Goal: Task Accomplishment & Management: Manage account settings

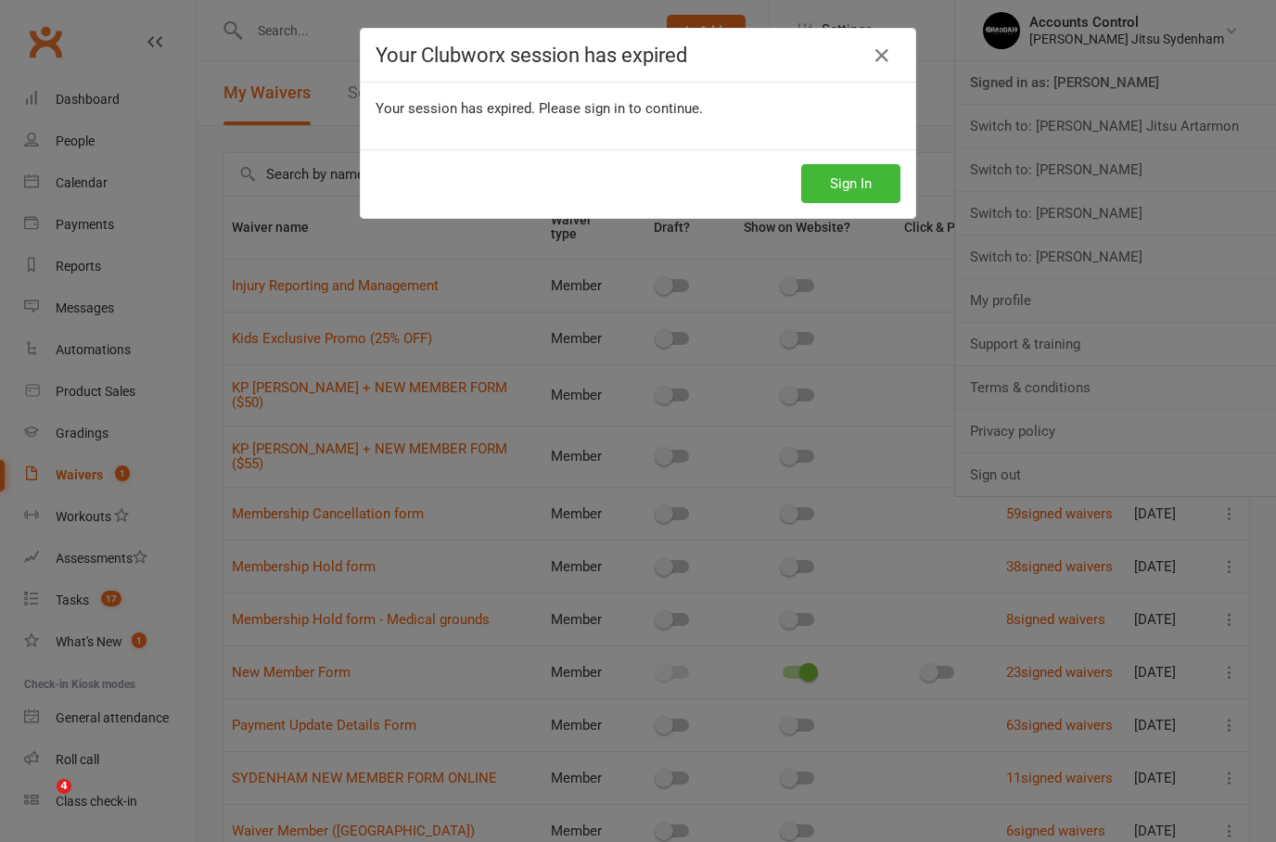
select select "25"
click at [856, 184] on button "Sign In" at bounding box center [850, 183] width 99 height 39
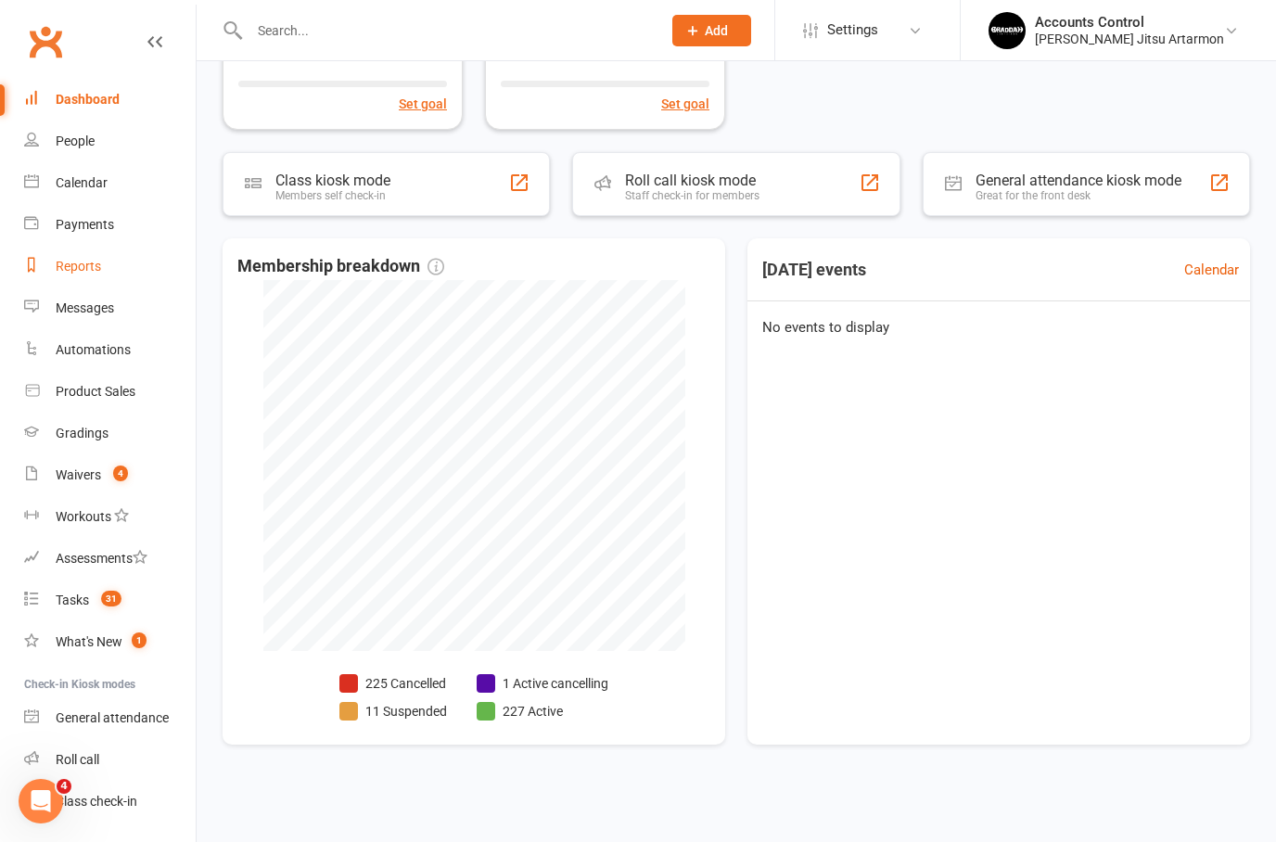
click at [72, 258] on link "Reports" at bounding box center [110, 267] width 172 height 42
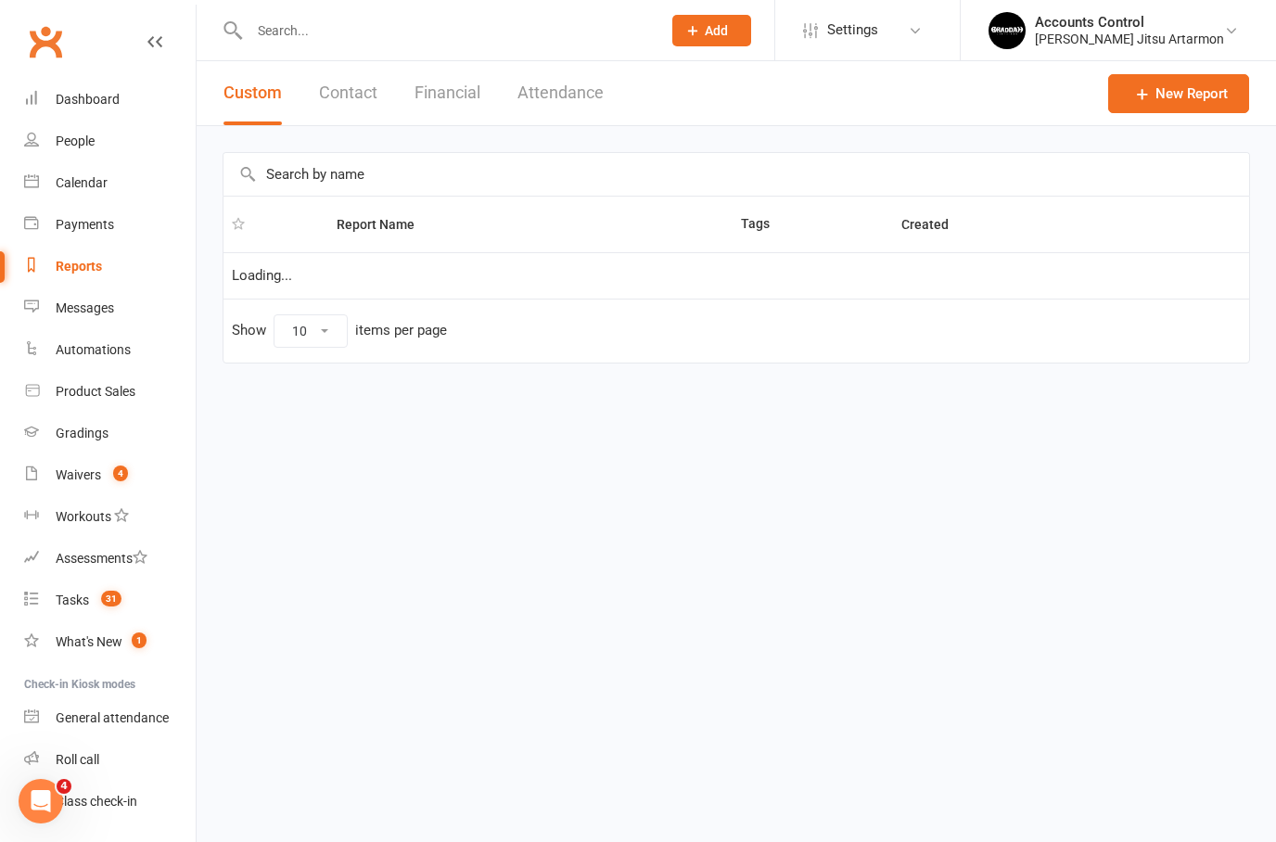
select select "100"
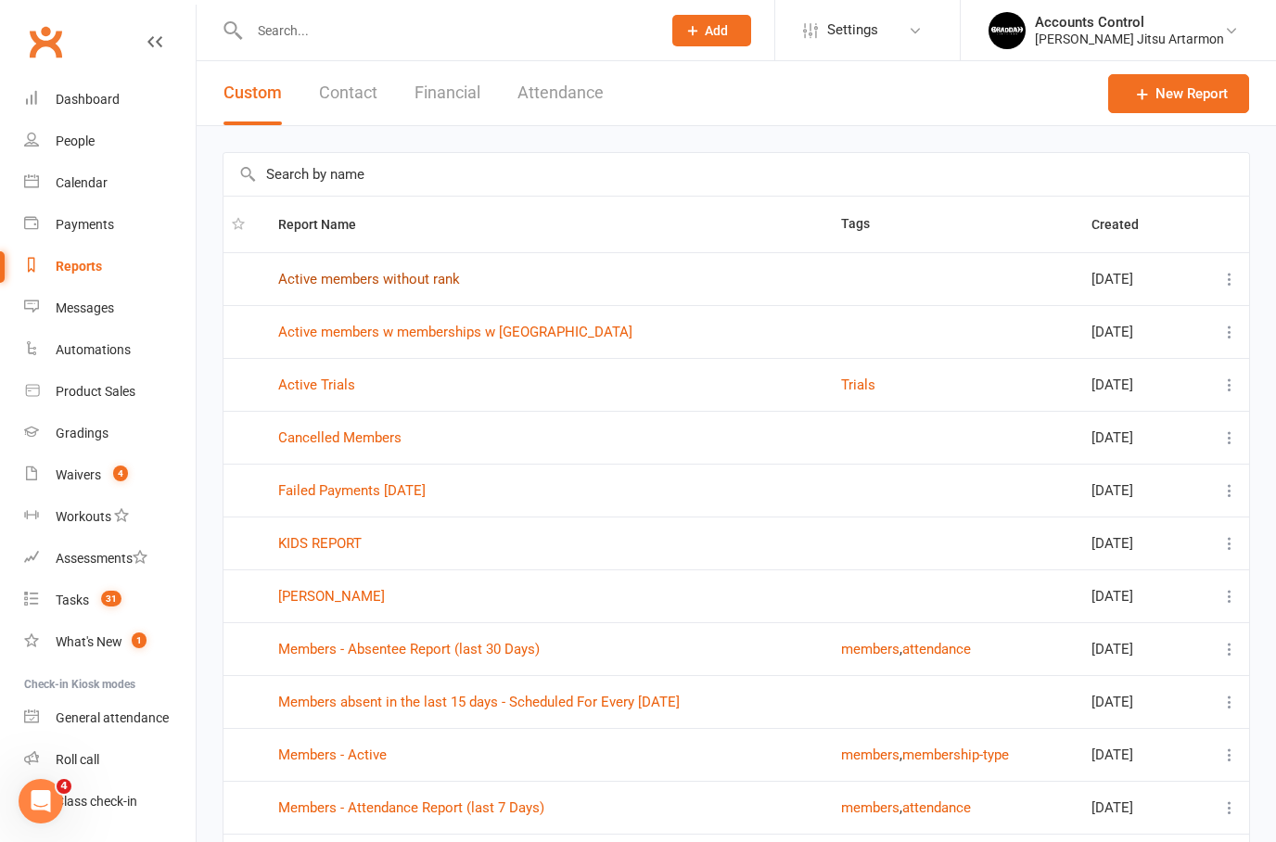
click at [416, 285] on link "Active members without rank" at bounding box center [369, 279] width 182 height 17
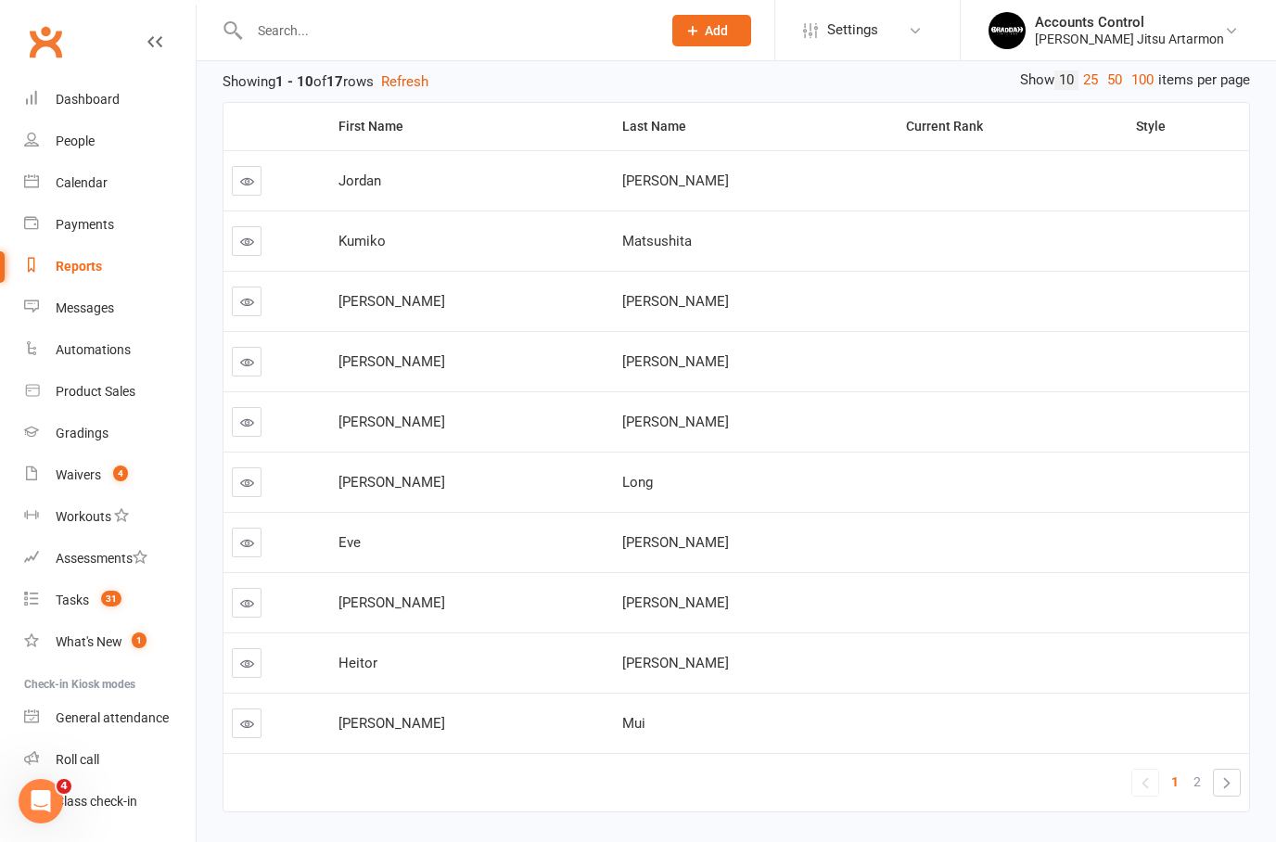
scroll to position [201, 0]
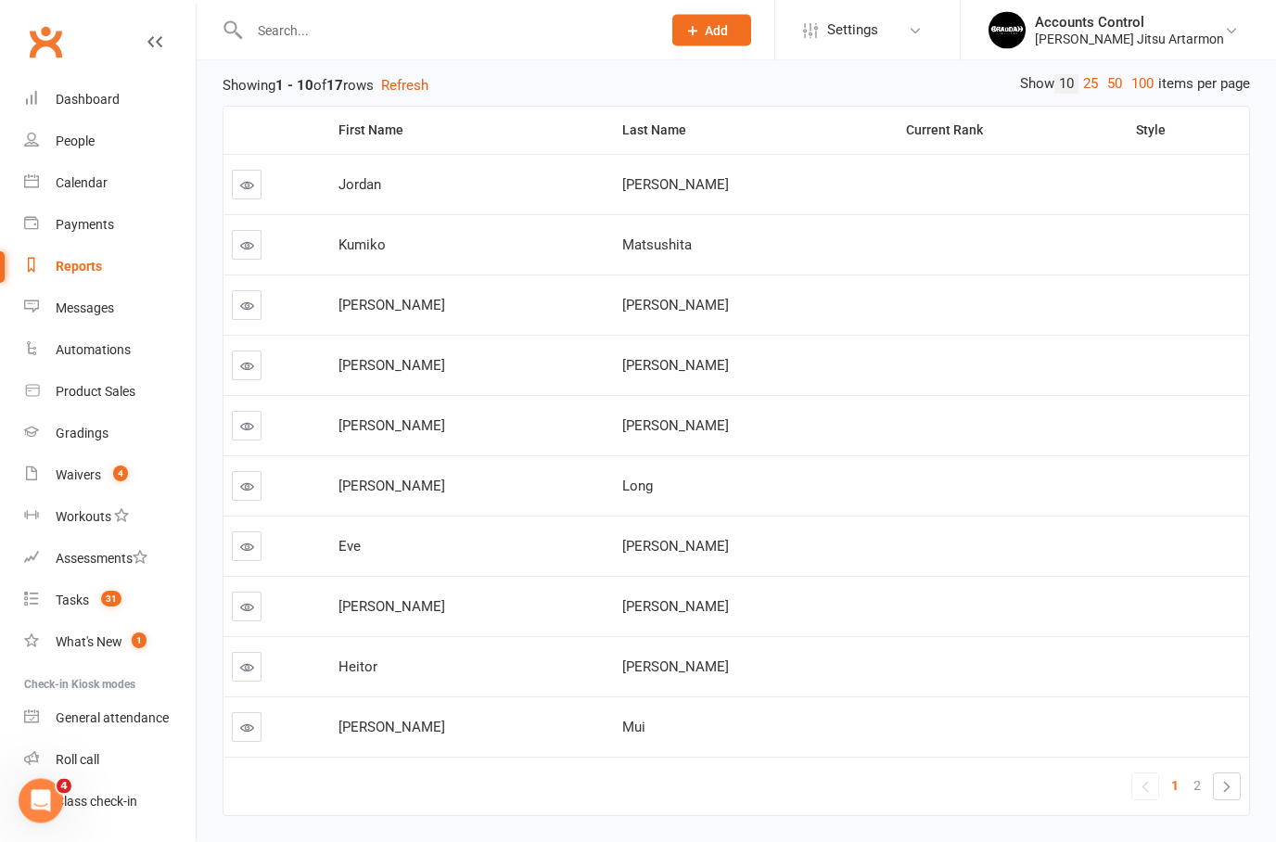
click at [254, 239] on link at bounding box center [247, 246] width 30 height 30
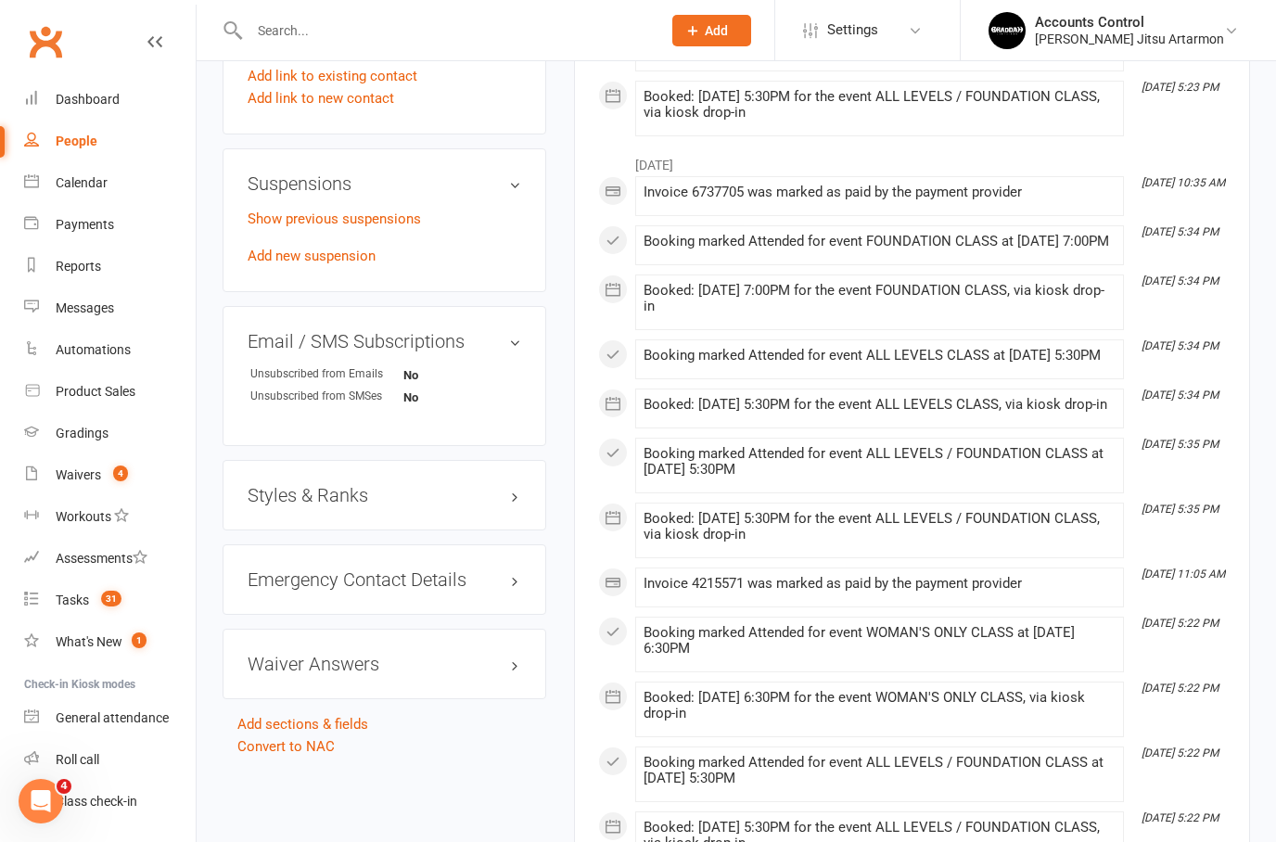
scroll to position [1175, 0]
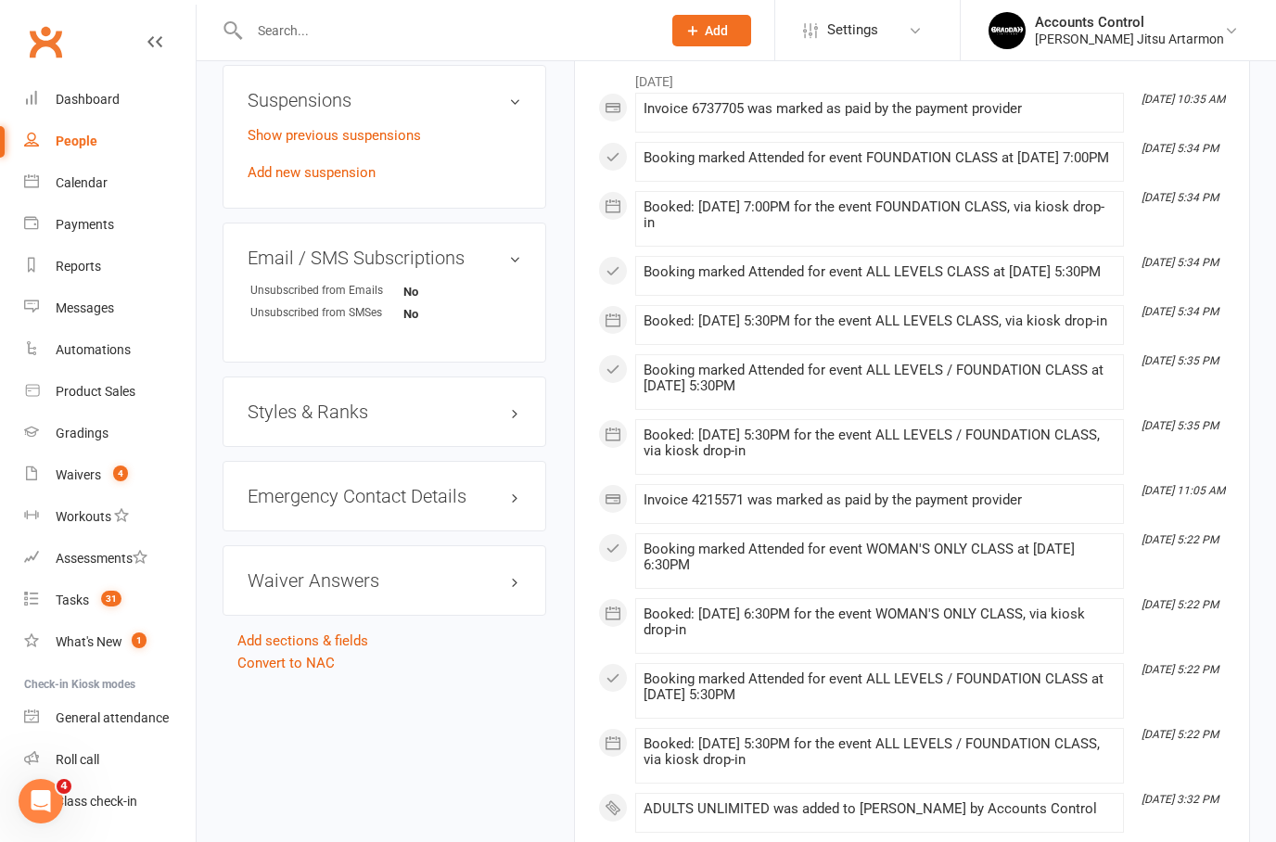
click at [537, 437] on div "Styles & Ranks" at bounding box center [385, 412] width 324 height 70
click at [522, 420] on div "Styles & Ranks" at bounding box center [385, 412] width 324 height 70
click at [531, 432] on div "Styles & Ranks" at bounding box center [385, 412] width 324 height 70
click at [493, 422] on h3 "Styles & Ranks" at bounding box center [385, 412] width 274 height 20
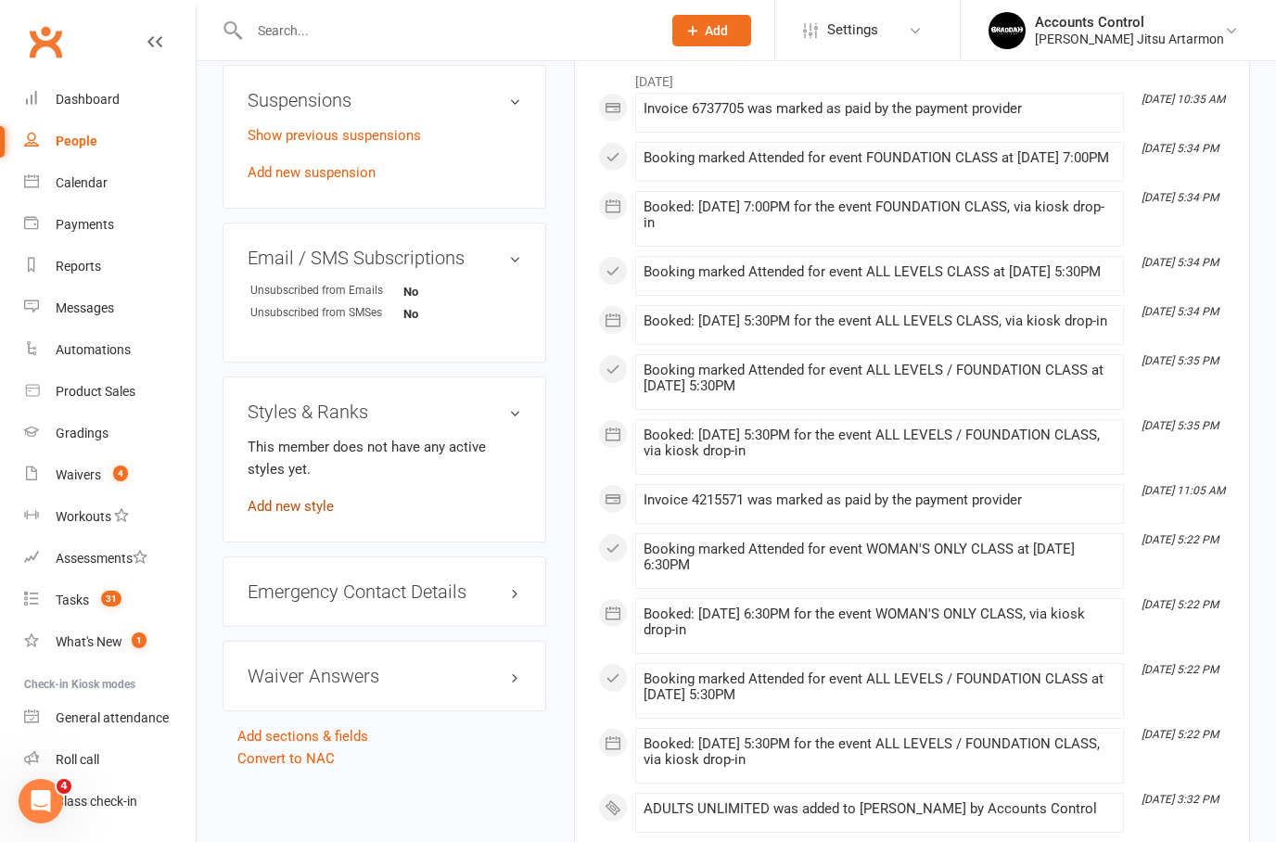
click at [314, 515] on link "Add new style" at bounding box center [291, 506] width 86 height 17
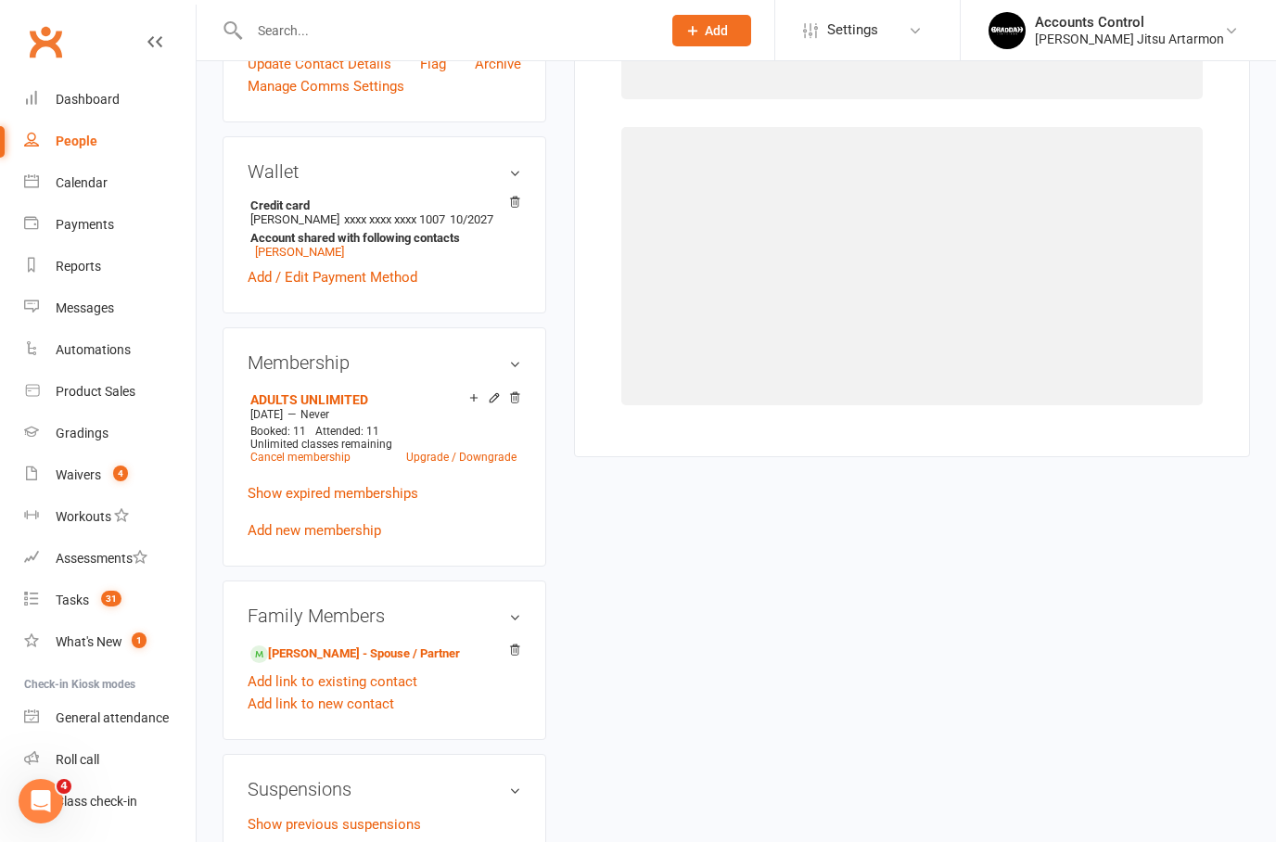
scroll to position [180, 0]
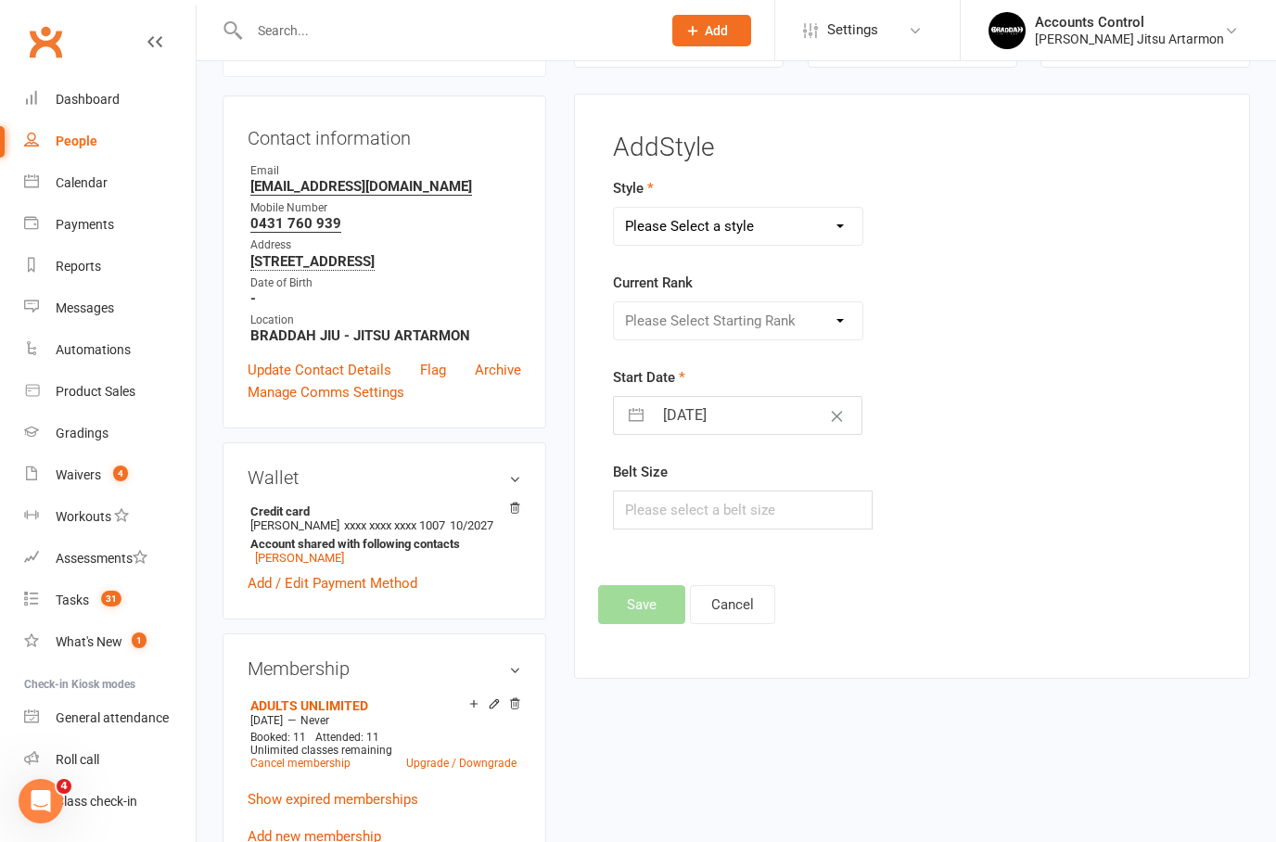
click at [839, 229] on select "Please Select a style ADULTS BJJ KIDS BJJ" at bounding box center [738, 226] width 249 height 37
select select "3032"
click at [814, 315] on select "Please Select Starting Rank WHITE WHITE I WHITE II WHITE III WHITE IIII BLUE BL…" at bounding box center [738, 320] width 249 height 37
select select "33469"
click at [745, 397] on input "[DATE]" at bounding box center [757, 415] width 209 height 37
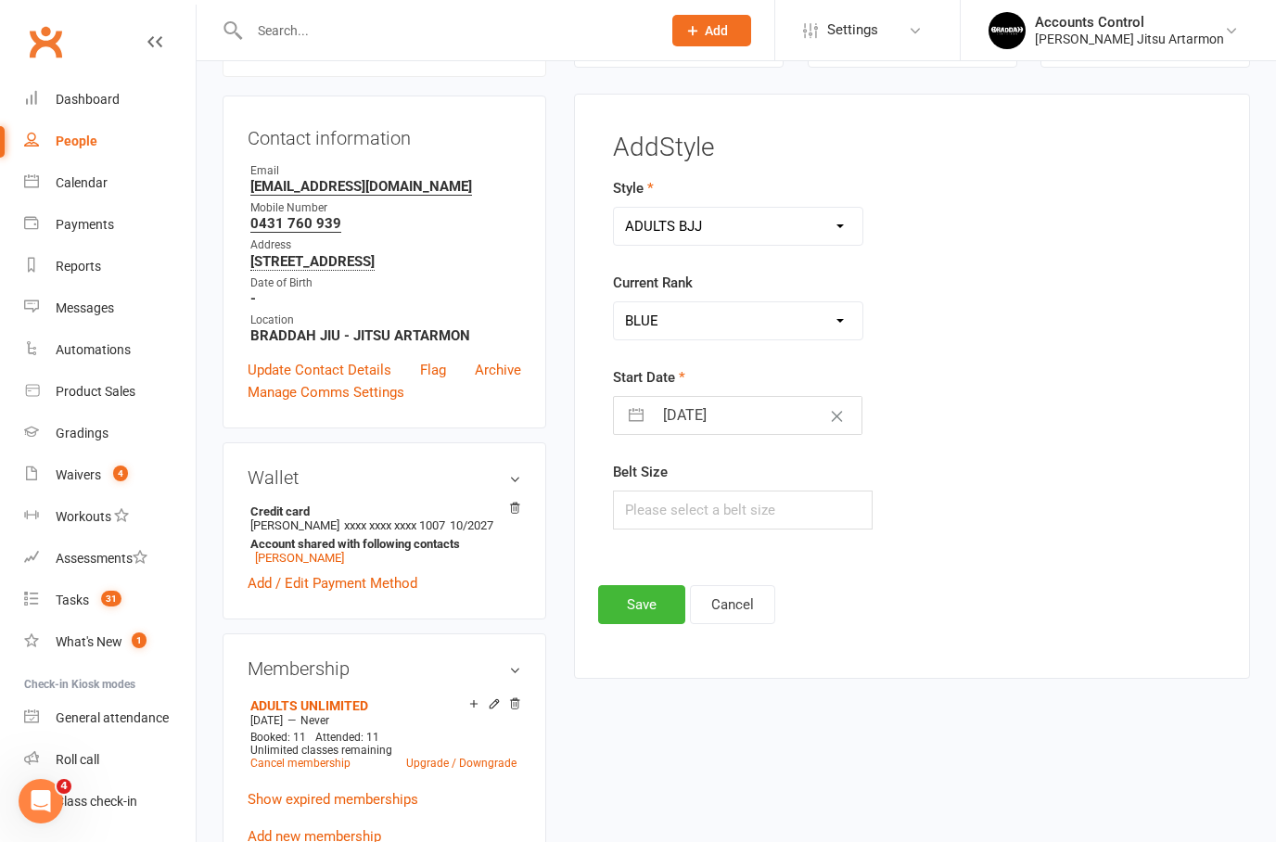
select select "7"
select select "2025"
select select "8"
select select "2025"
select select "9"
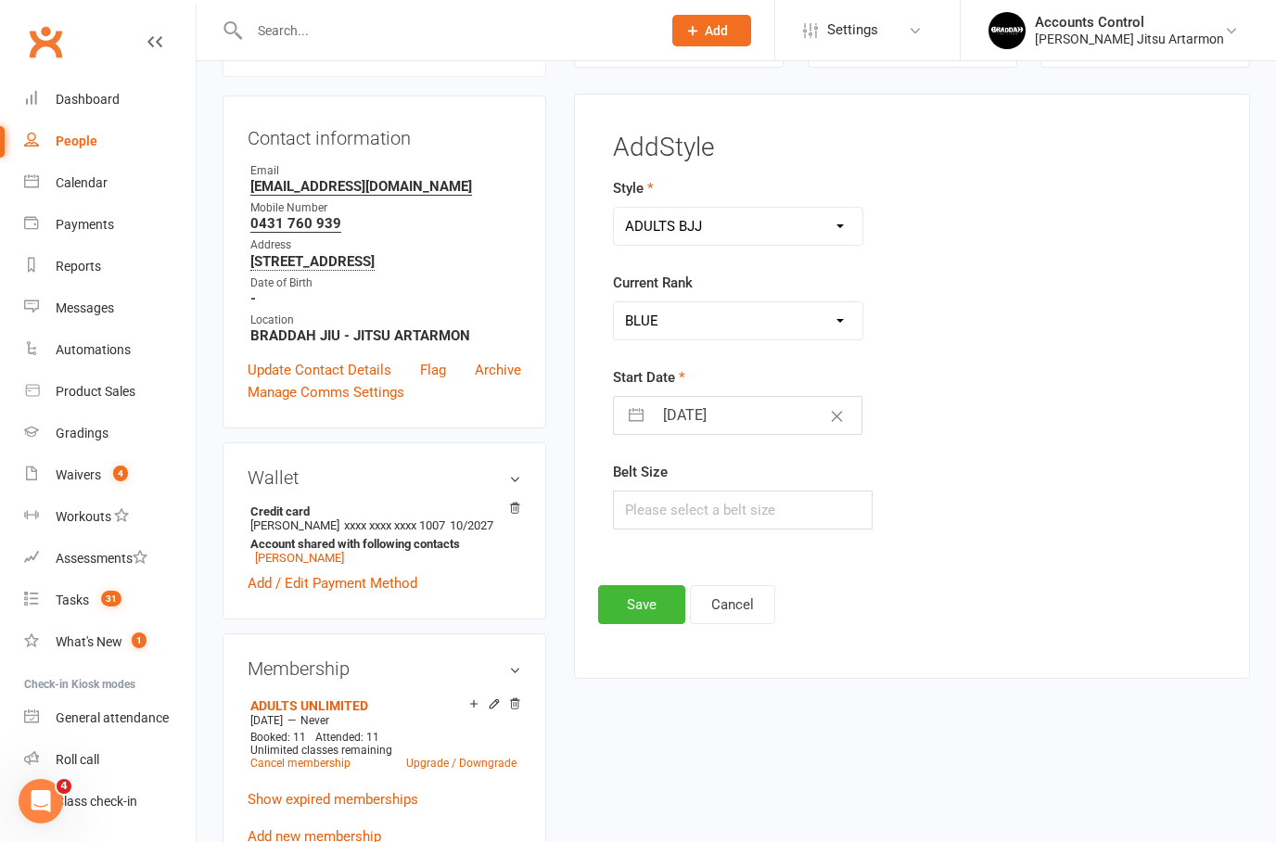
select select "2025"
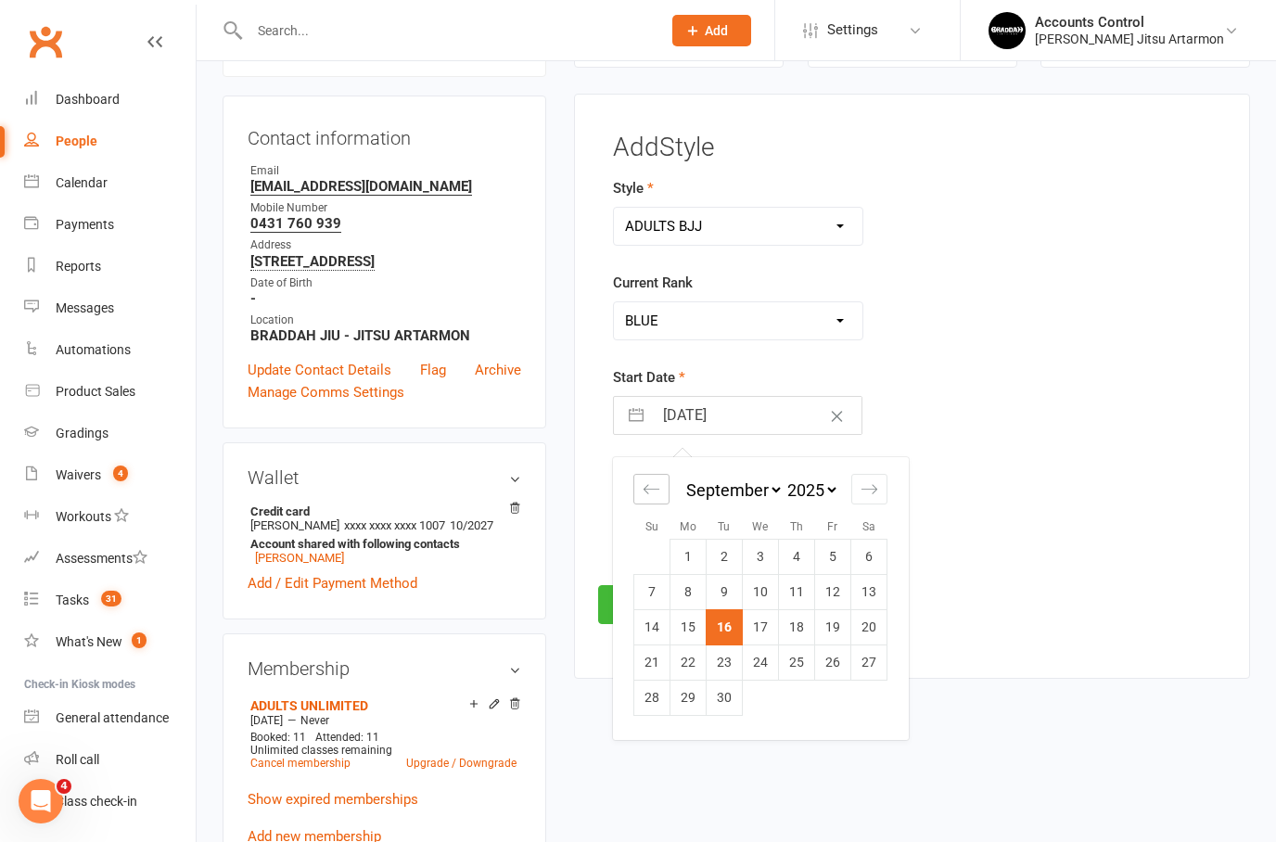
click at [658, 487] on icon "Move backward to switch to the previous month." at bounding box center [652, 489] width 18 height 18
select select "6"
select select "2025"
click at [877, 480] on icon "Move forward to switch to the next month." at bounding box center [870, 489] width 18 height 18
select select "9"
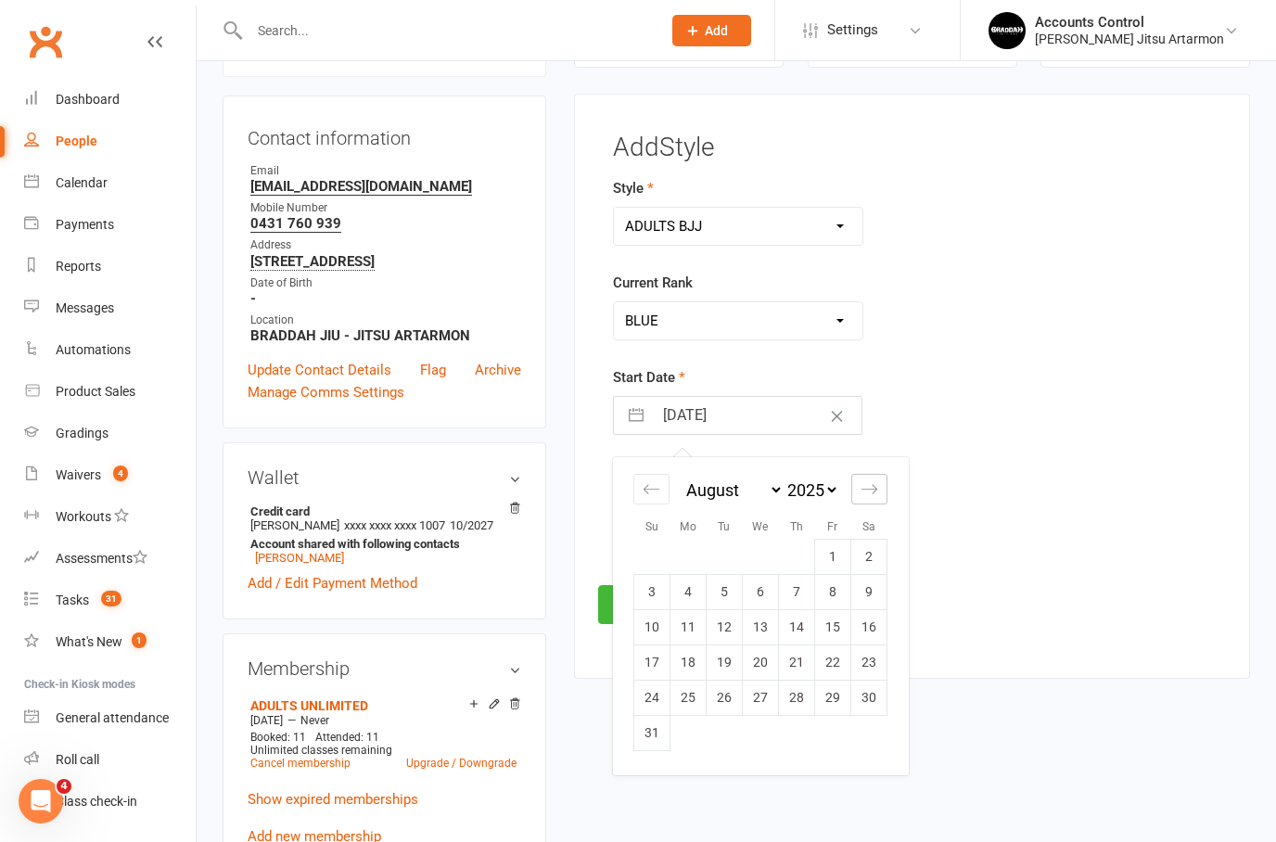
select select "2025"
click at [685, 567] on td "1" at bounding box center [689, 556] width 36 height 35
type input "[DATE]"
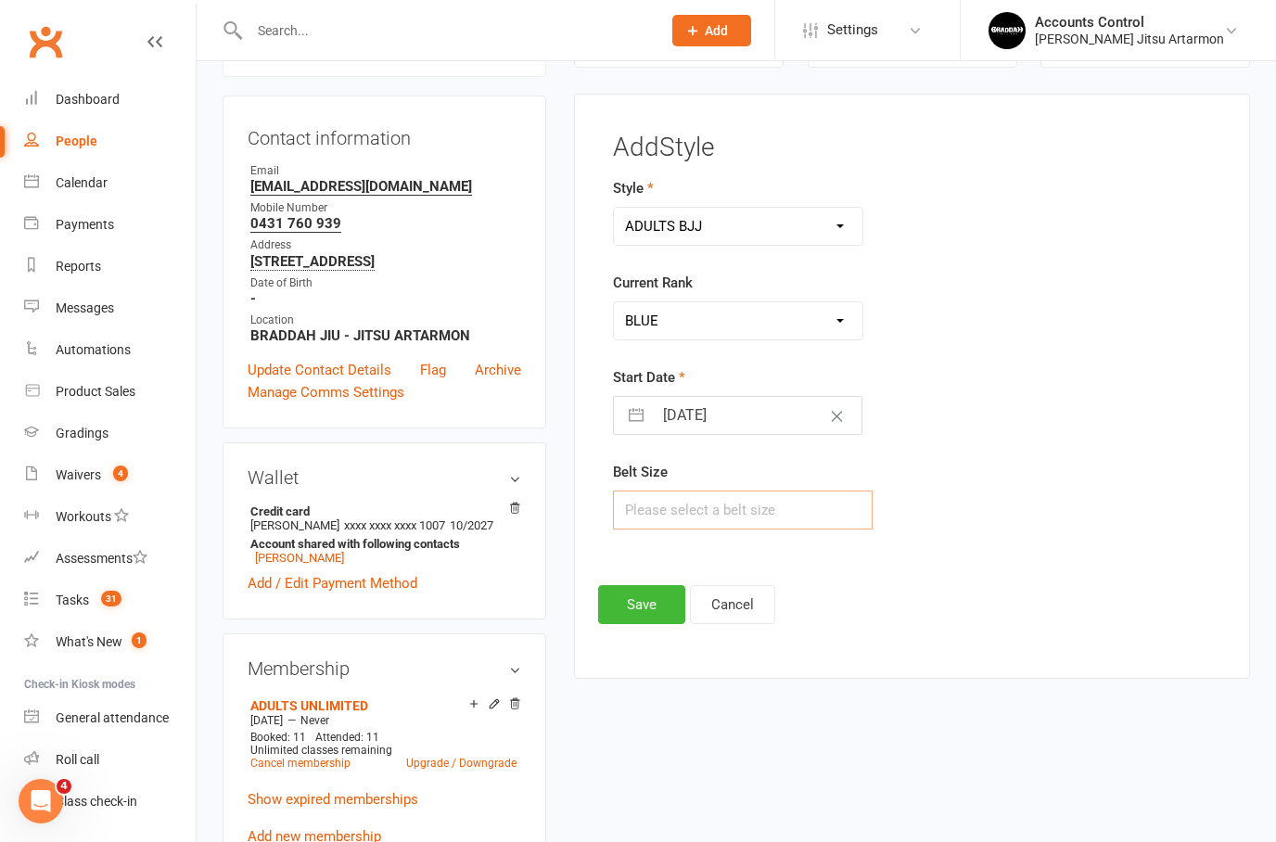
click at [654, 493] on input "text" at bounding box center [743, 510] width 260 height 39
type input "A1"
click at [623, 633] on div "Add Style Style ADULTS BJJ KIDS BJJ Current Rank Please Select Starting Rank WH…" at bounding box center [912, 386] width 676 height 585
click at [633, 606] on button "Save" at bounding box center [641, 604] width 87 height 39
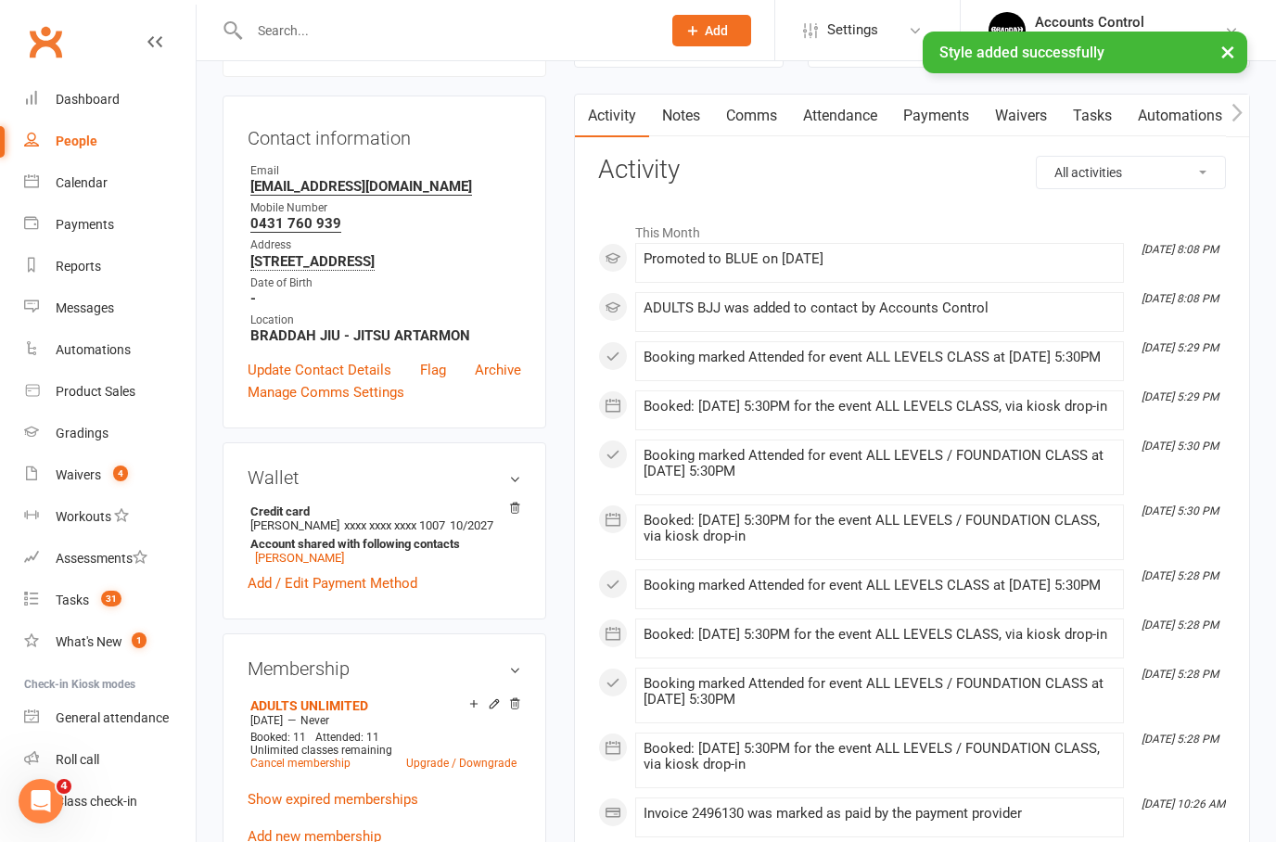
click at [153, 32] on div "× Style added successfully" at bounding box center [626, 32] width 1252 height 0
click at [157, 32] on div "× Style added successfully" at bounding box center [626, 32] width 1252 height 0
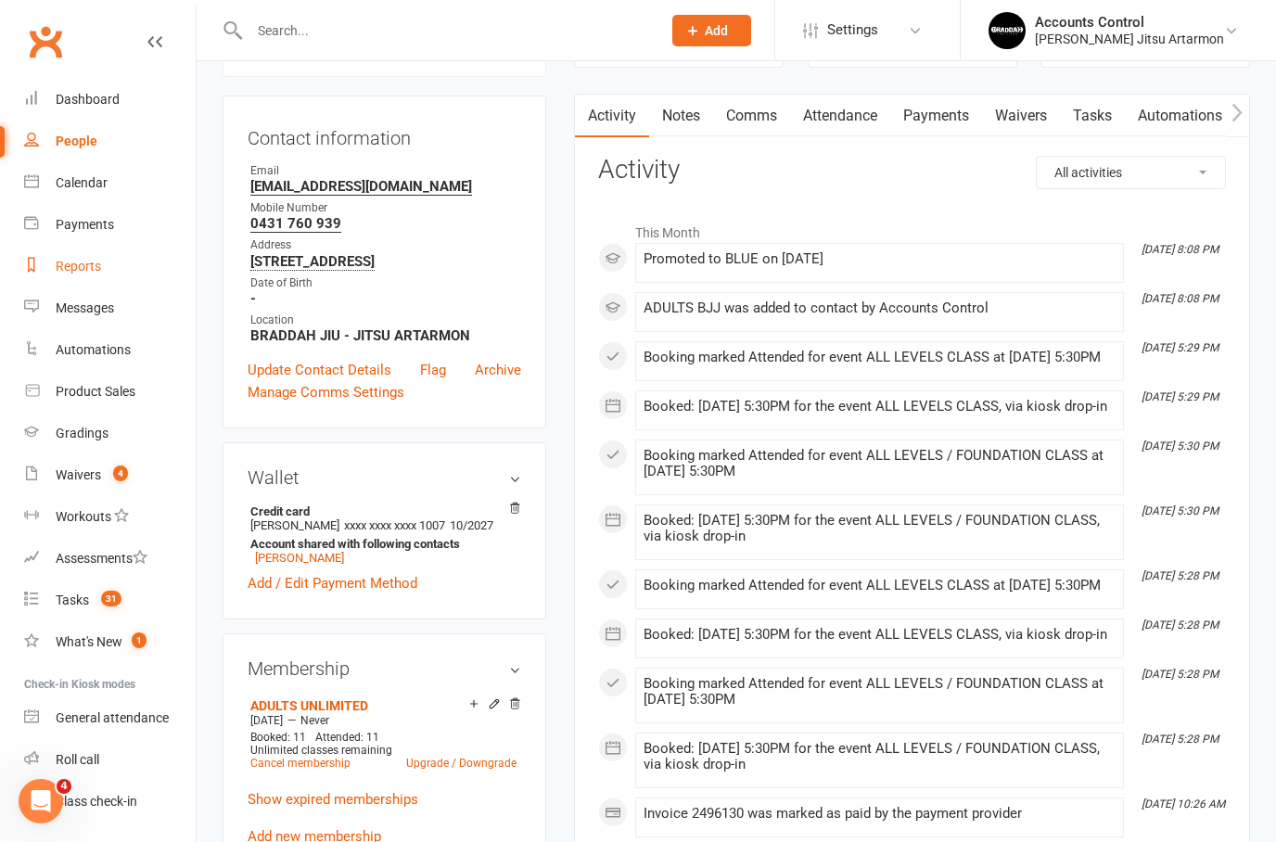
click at [75, 268] on div "Reports" at bounding box center [78, 266] width 45 height 15
select select "100"
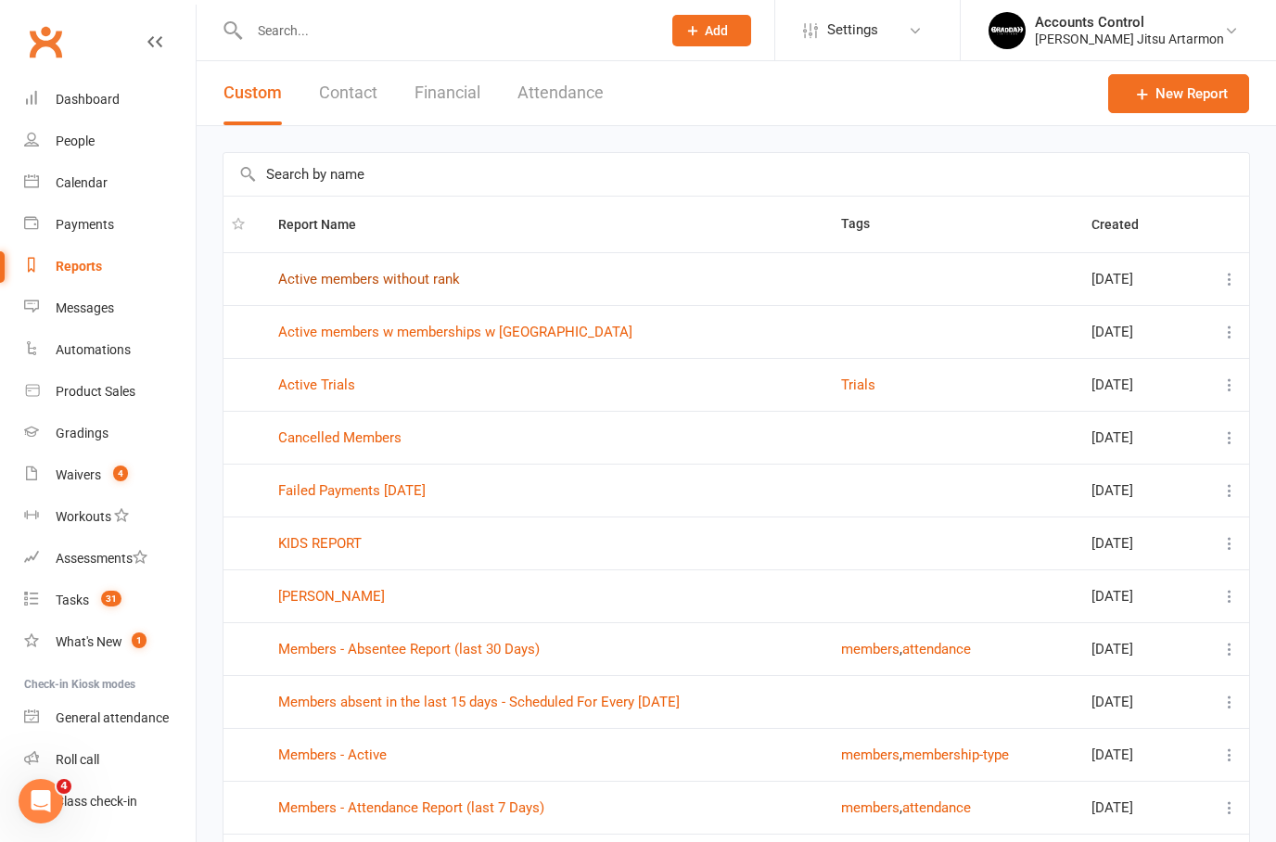
click at [362, 285] on link "Active members without rank" at bounding box center [369, 279] width 182 height 17
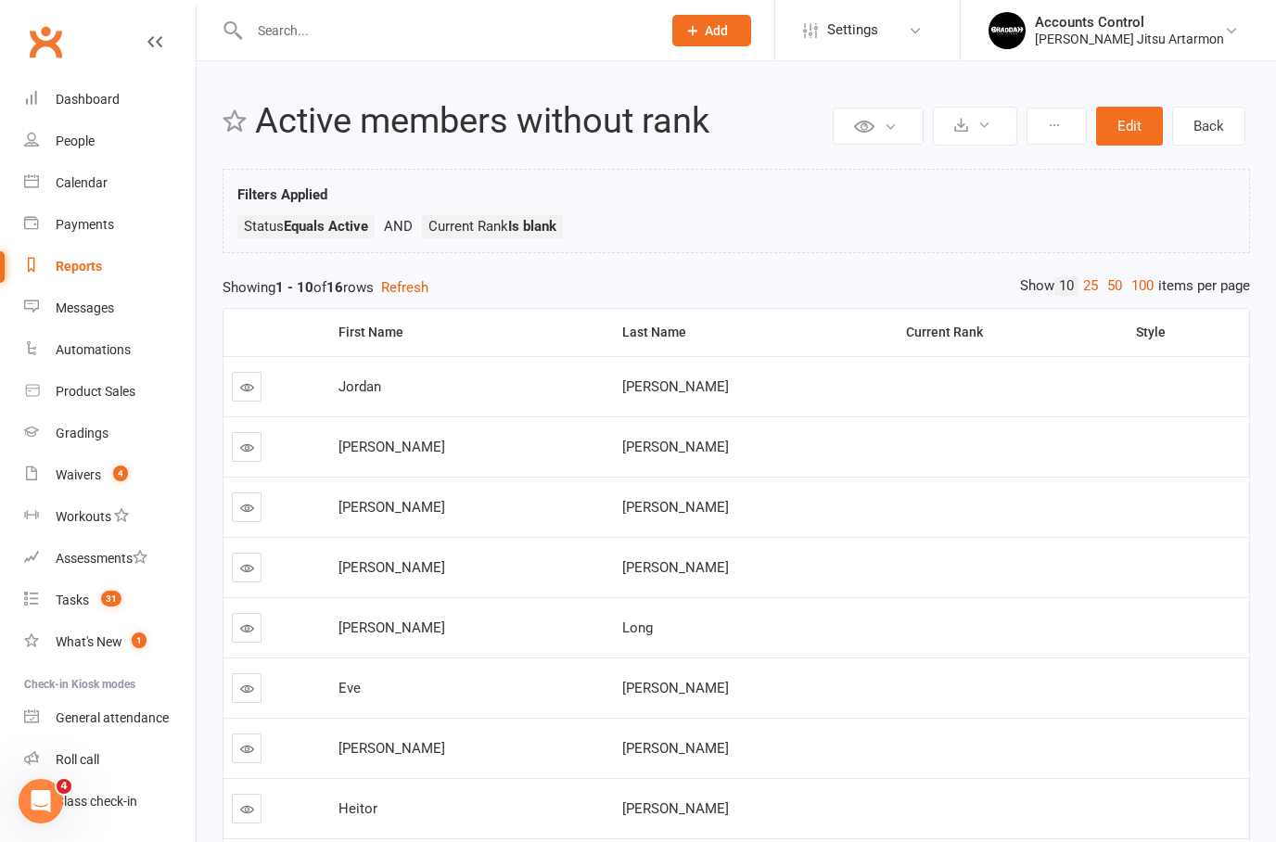
click at [73, 271] on div "Reports" at bounding box center [79, 266] width 46 height 15
select select "100"
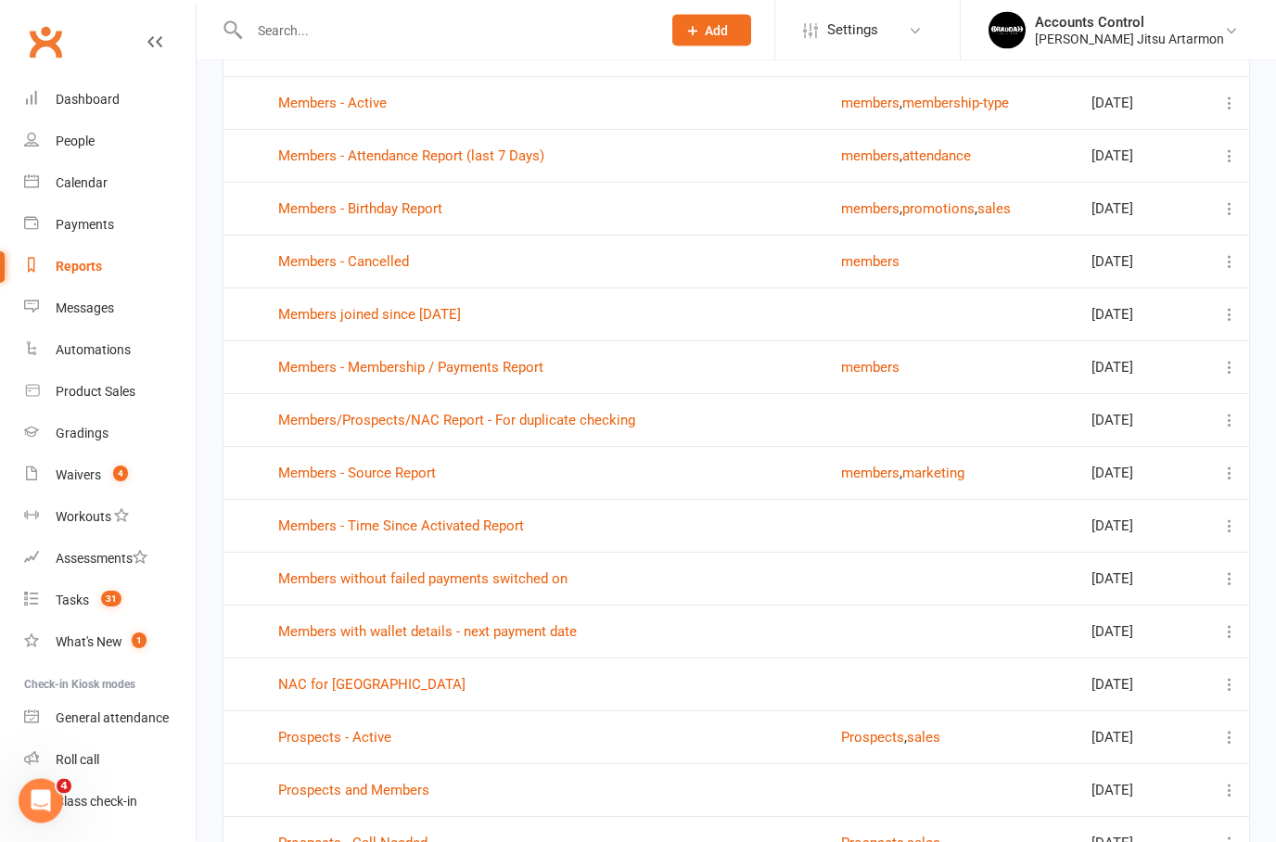
scroll to position [654, 0]
click at [368, 426] on link "Members/Prospects/NAC Report - For duplicate checking" at bounding box center [456, 418] width 357 height 17
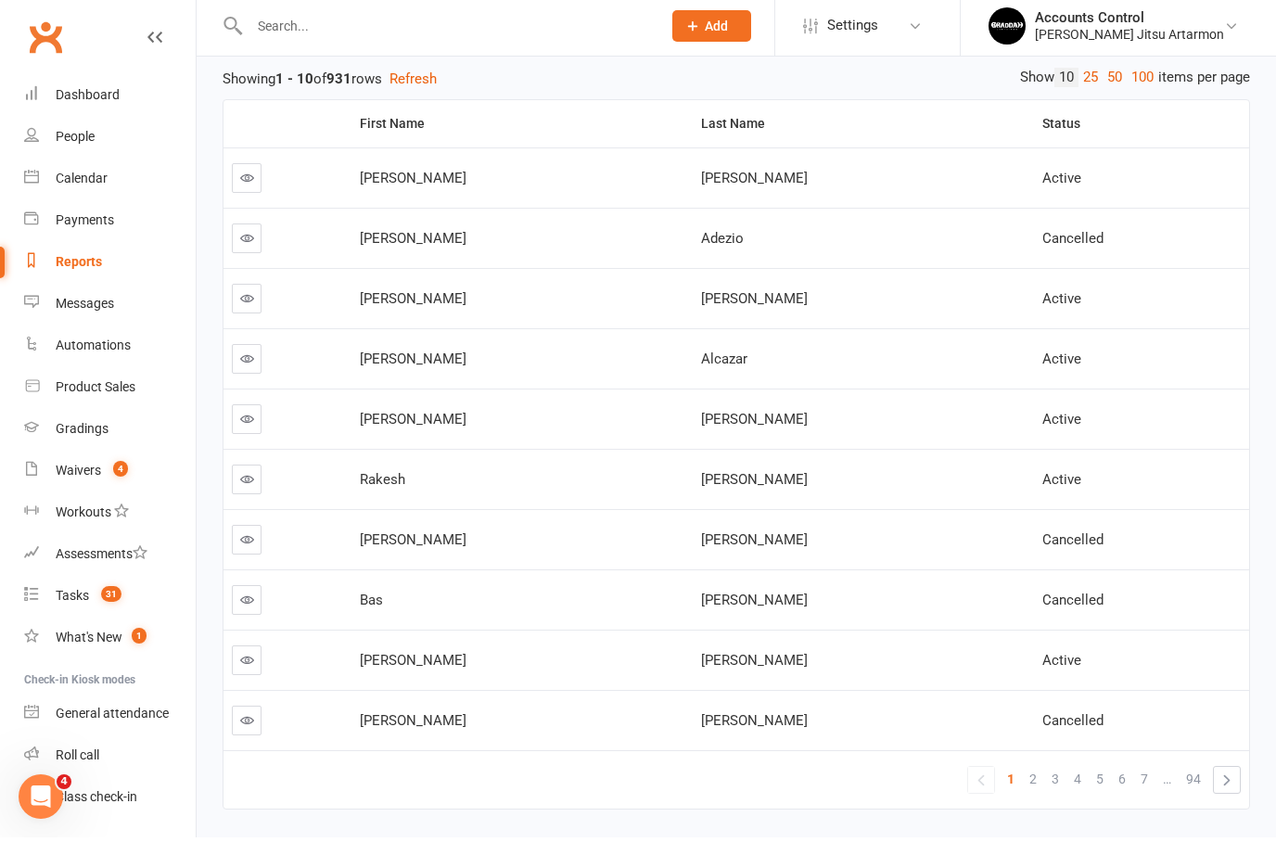
scroll to position [198, 0]
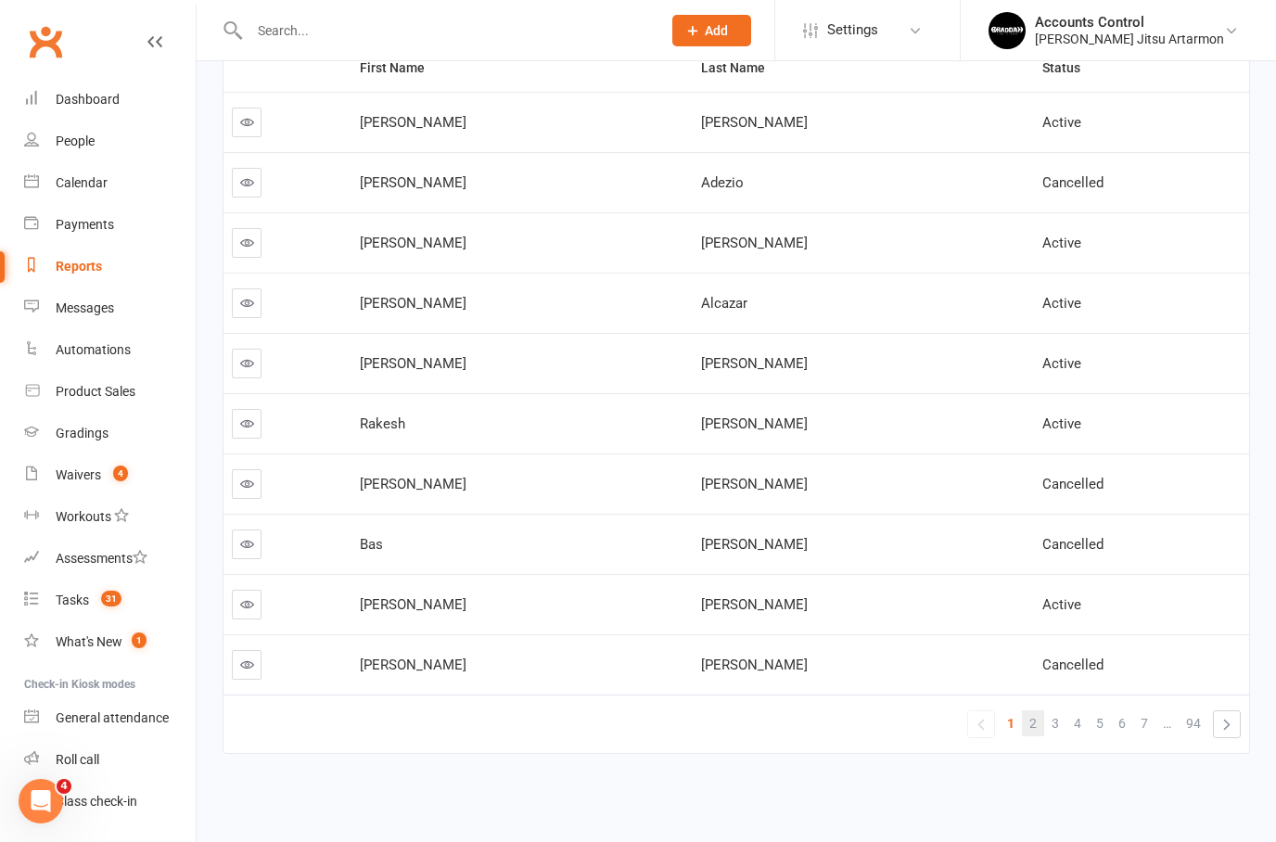
click at [1026, 714] on link "2" at bounding box center [1033, 723] width 22 height 26
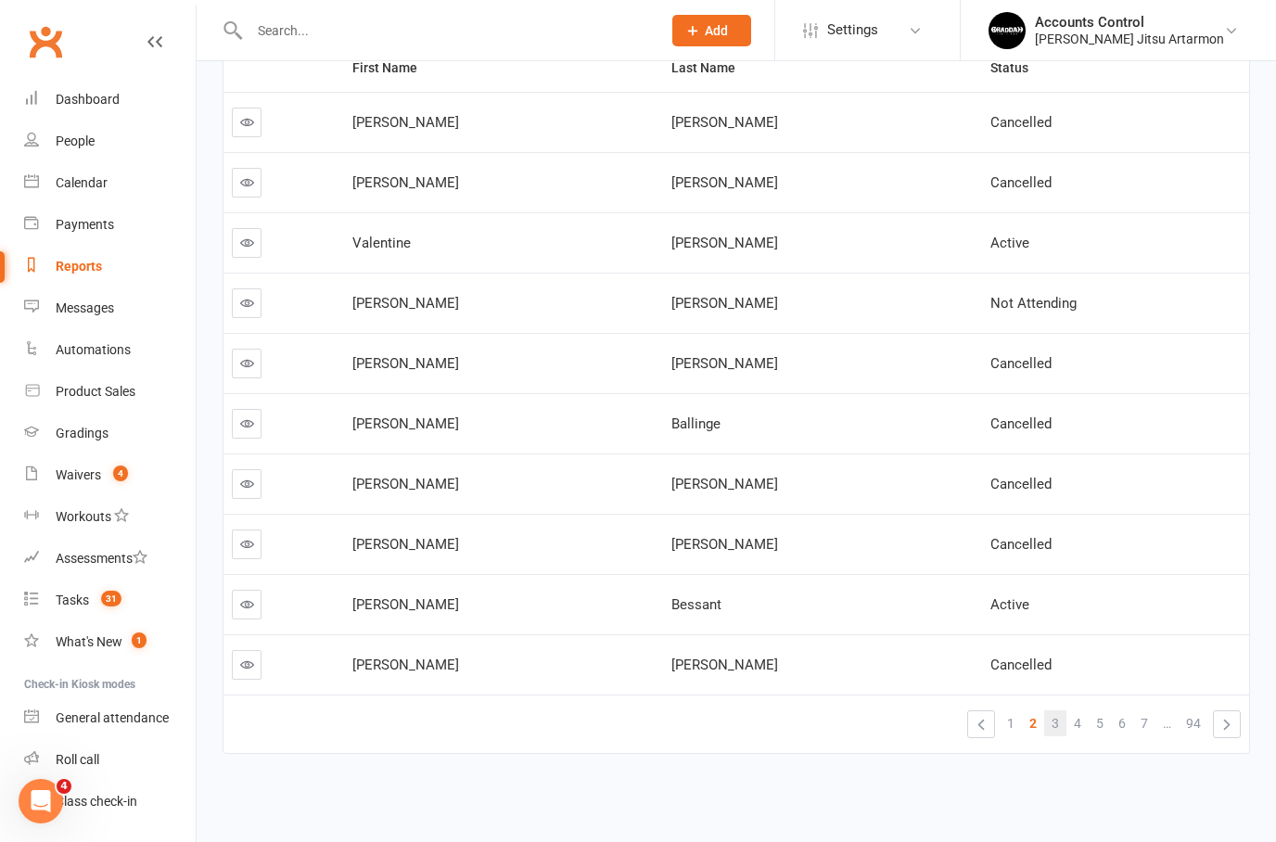
click at [1050, 710] on link "3" at bounding box center [1055, 723] width 22 height 26
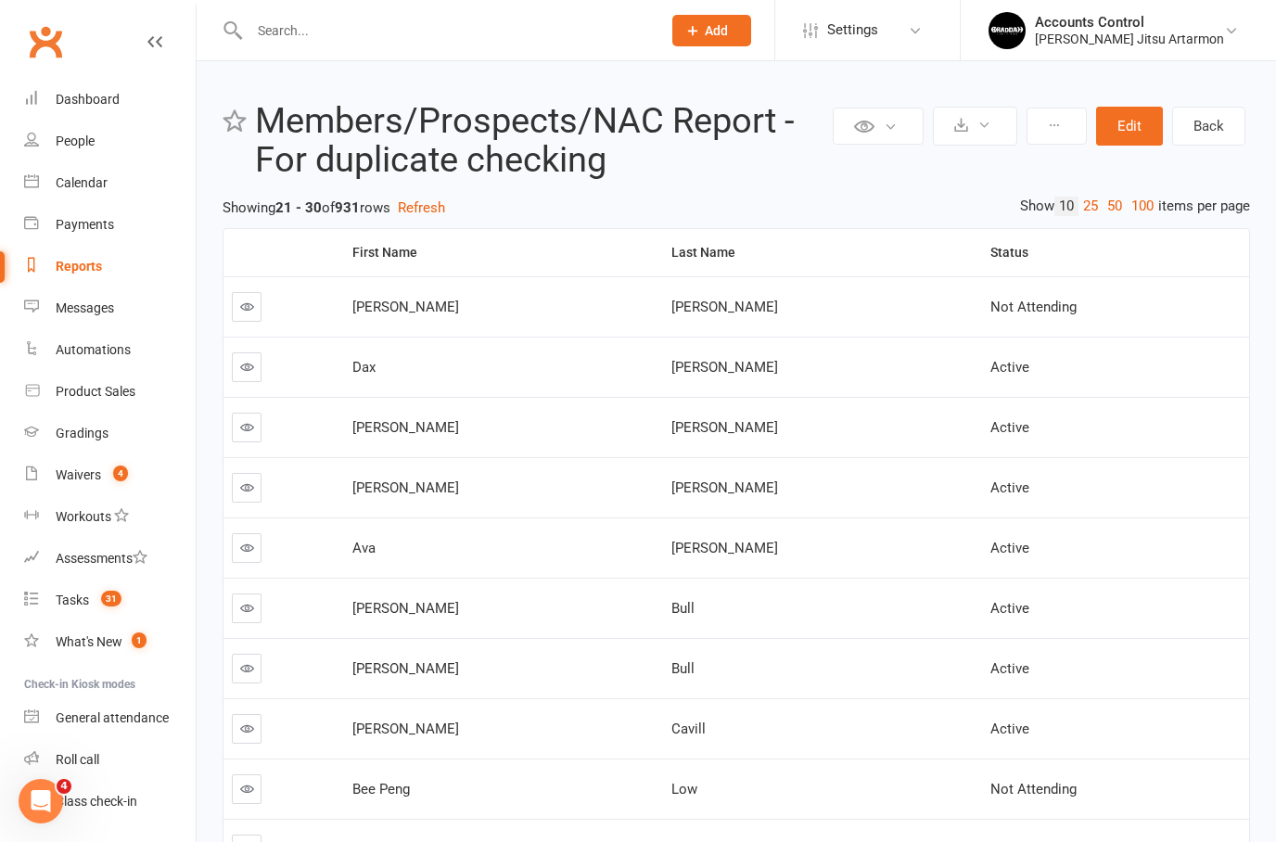
scroll to position [124, 0]
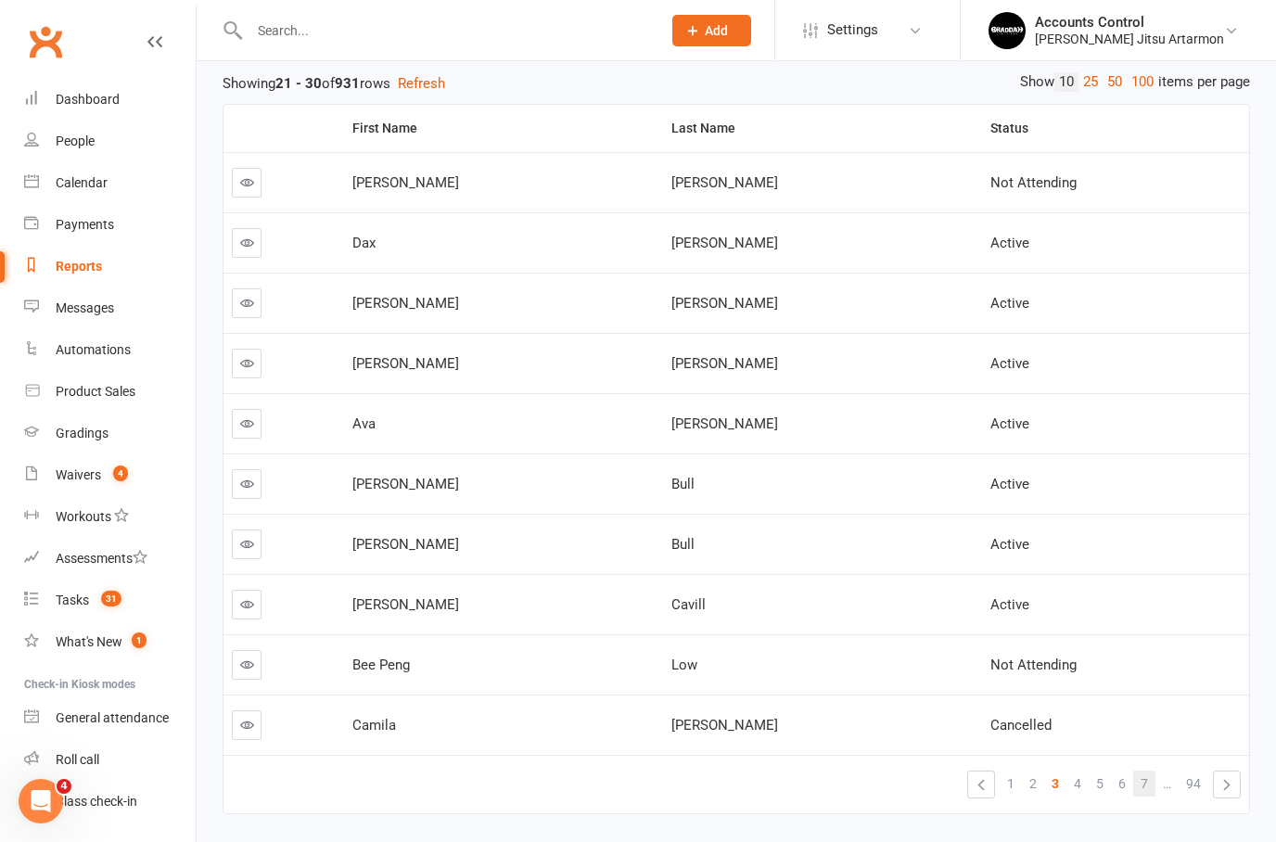
click at [1150, 785] on link "7" at bounding box center [1144, 784] width 22 height 26
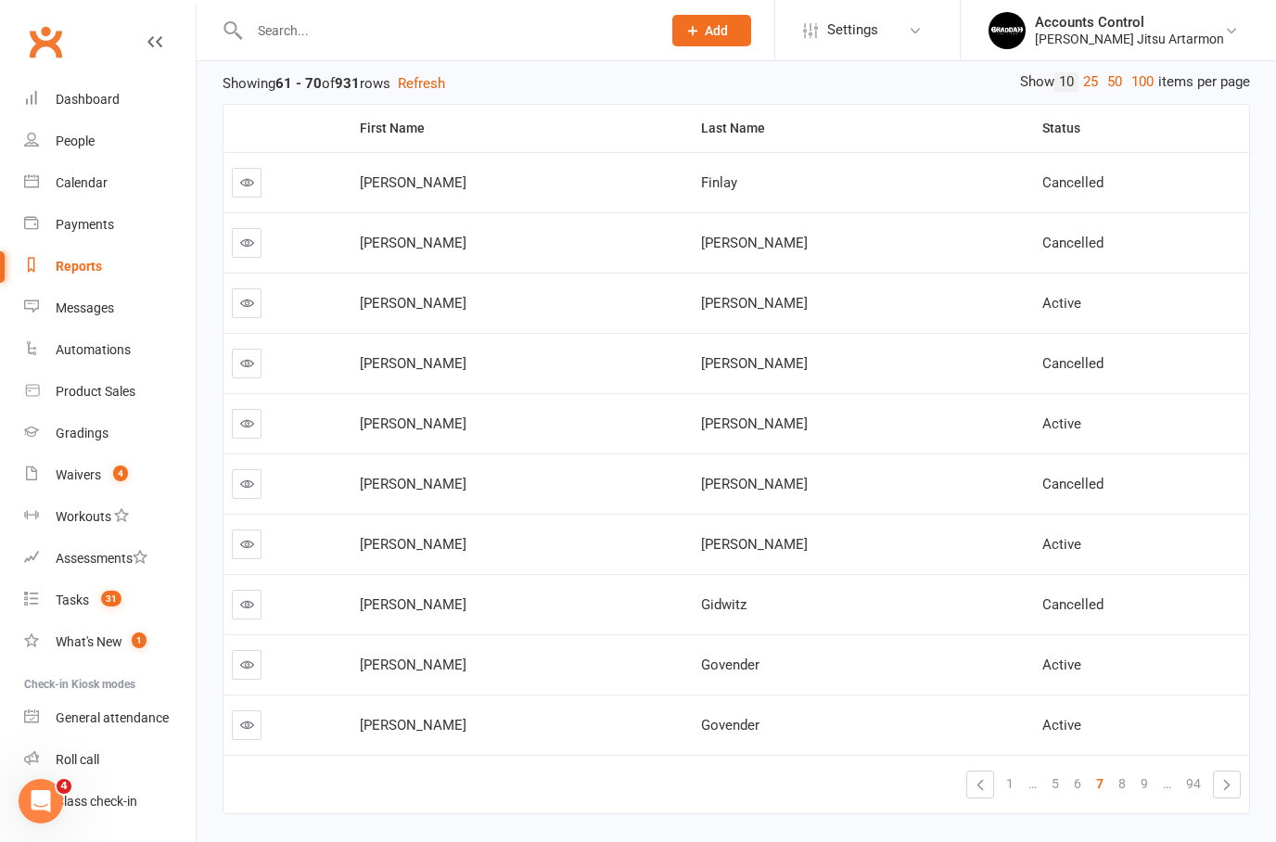
scroll to position [198, 0]
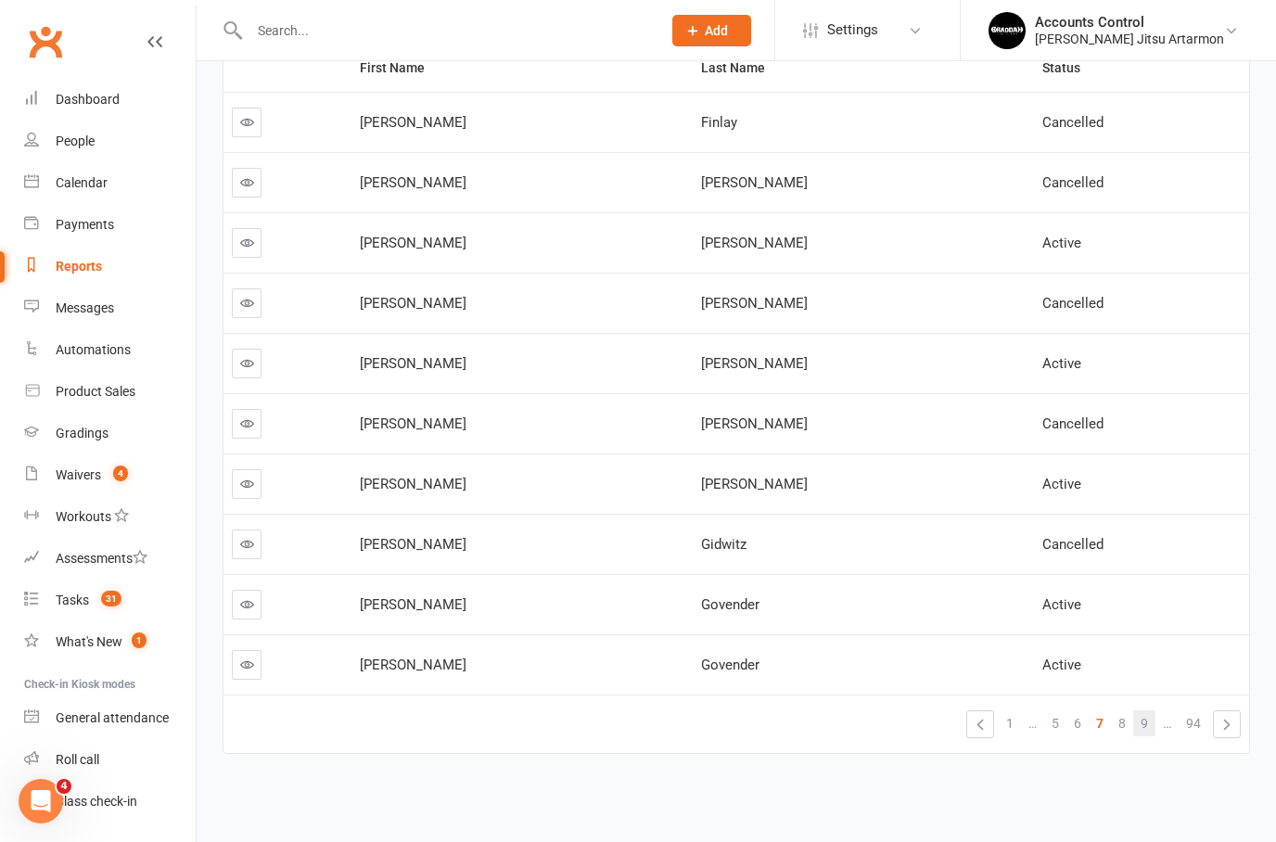
click at [1140, 720] on link "9" at bounding box center [1144, 723] width 22 height 26
